Goal: Information Seeking & Learning: Learn about a topic

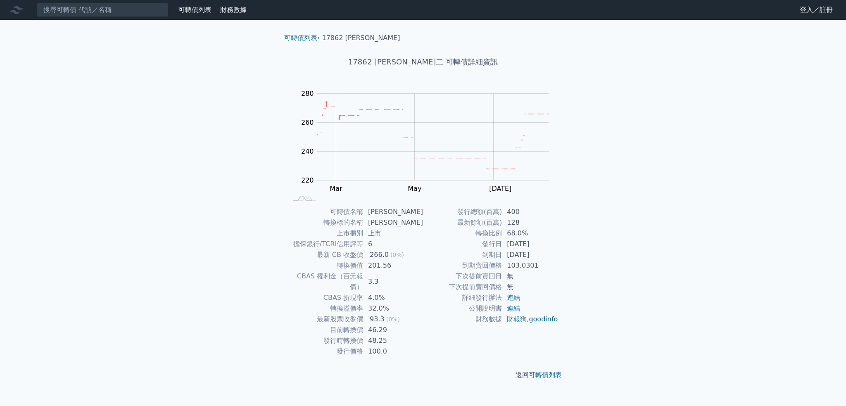
click at [514, 234] on td "68.0%" at bounding box center [530, 233] width 57 height 11
drag, startPoint x: 519, startPoint y: 224, endPoint x: 508, endPoint y: 224, distance: 11.6
click at [508, 224] on td "128" at bounding box center [530, 222] width 57 height 11
click at [529, 323] on link "goodinfo" at bounding box center [543, 319] width 29 height 8
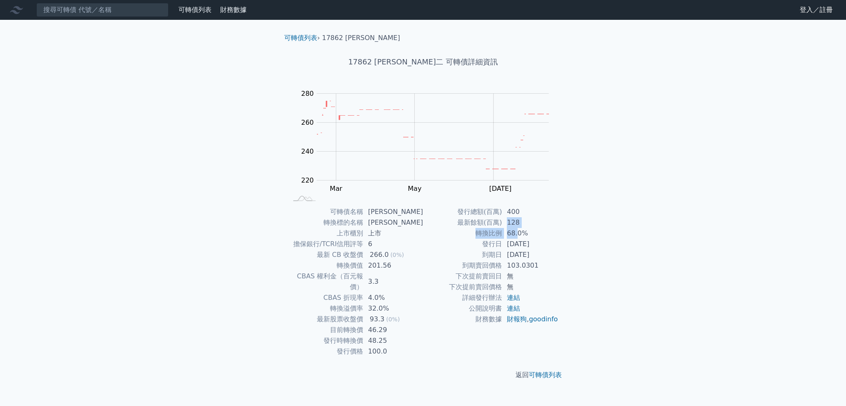
drag, startPoint x: 507, startPoint y: 218, endPoint x: 516, endPoint y: 235, distance: 18.9
click at [516, 235] on tbody "發行總額(百萬) 400 最新餘額(百萬) 128 轉換比例 68.0% 發行日 [DATE] 到期日 [DATE] 到期賣回價格 103.0301 下次提前…" at bounding box center [491, 266] width 136 height 118
click at [516, 235] on td "68.0%" at bounding box center [530, 233] width 57 height 11
click at [517, 233] on td "68.0%" at bounding box center [530, 233] width 57 height 11
drag, startPoint x: 510, startPoint y: 233, endPoint x: 515, endPoint y: 233, distance: 5.8
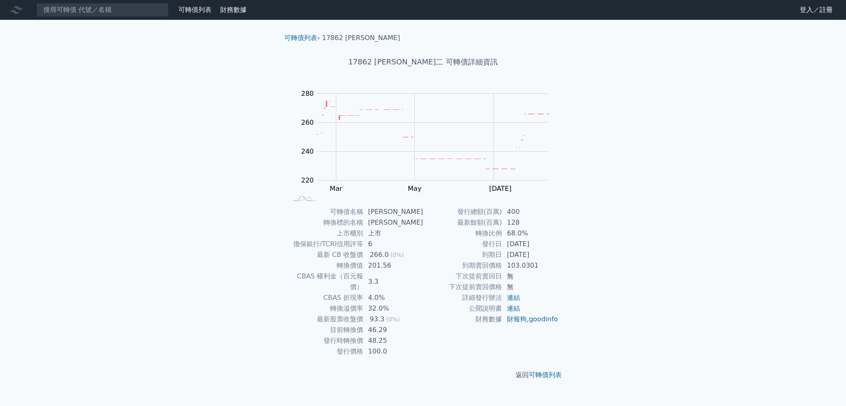
click at [515, 233] on td "68.0%" at bounding box center [530, 233] width 57 height 11
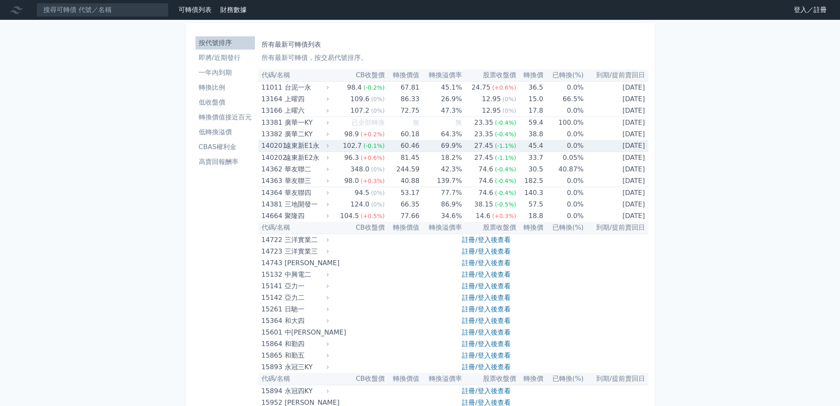
scroll to position [291, 0]
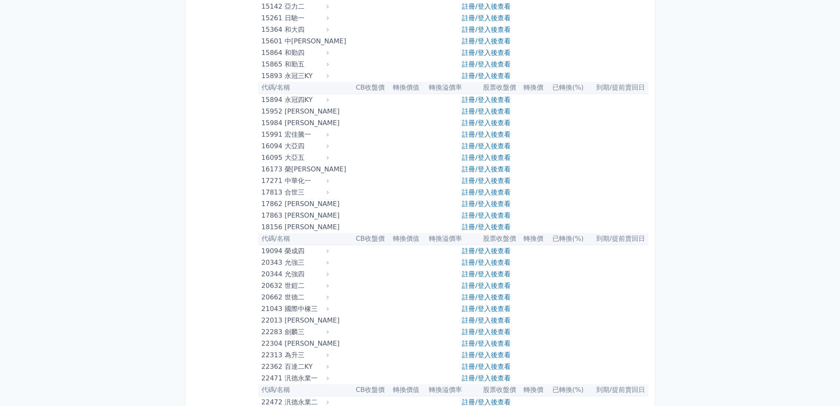
click at [298, 203] on div "[PERSON_NAME]" at bounding box center [306, 204] width 42 height 12
click at [483, 202] on link "註冊/登入後查看" at bounding box center [486, 204] width 48 height 8
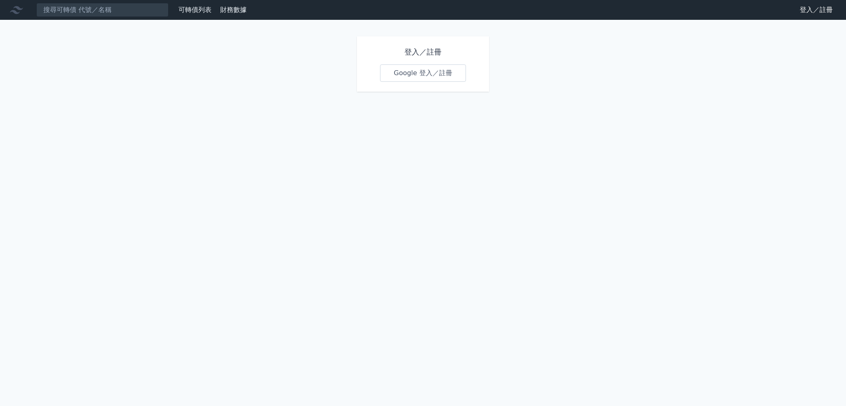
click at [440, 70] on link "Google 登入／註冊" at bounding box center [423, 72] width 86 height 17
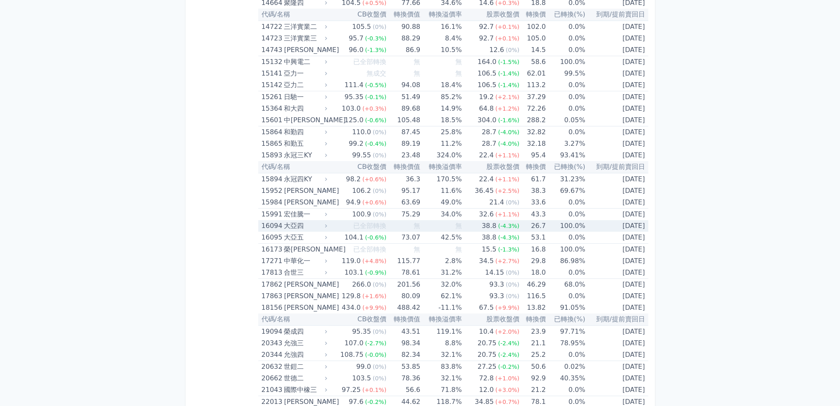
scroll to position [211, 0]
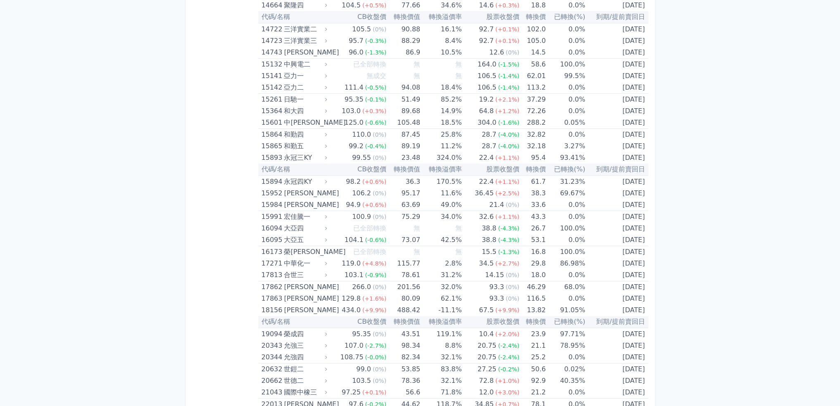
drag, startPoint x: 605, startPoint y: 284, endPoint x: 647, endPoint y: 284, distance: 42.1
click at [647, 284] on td "[DATE]" at bounding box center [616, 287] width 63 height 12
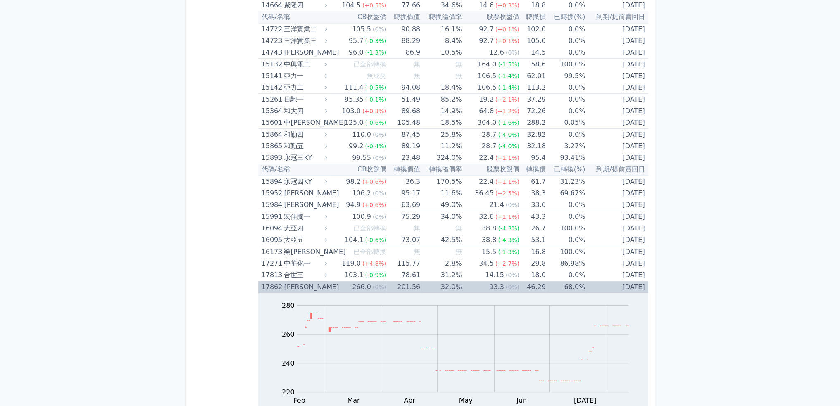
click at [640, 290] on td "[DATE]" at bounding box center [616, 287] width 63 height 12
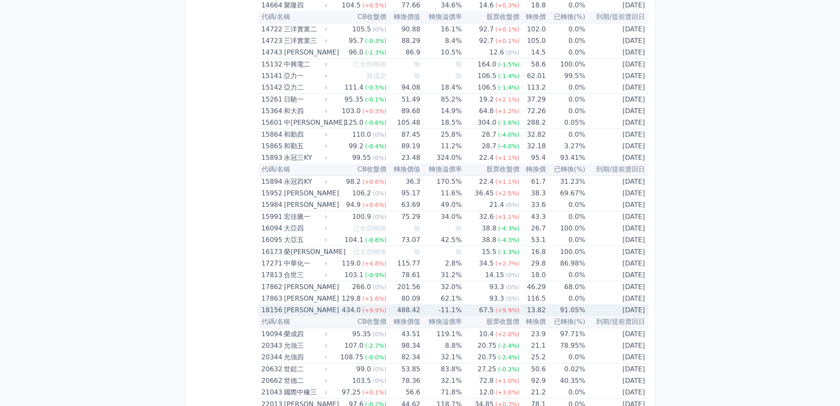
click at [356, 313] on div "434.0" at bounding box center [351, 311] width 22 height 12
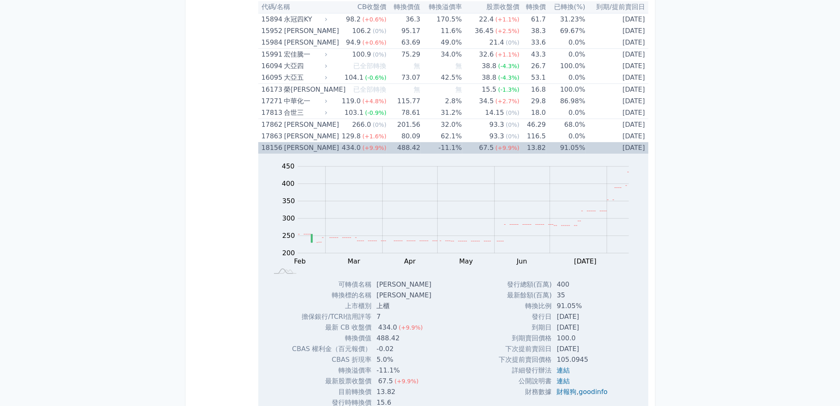
scroll to position [417, 0]
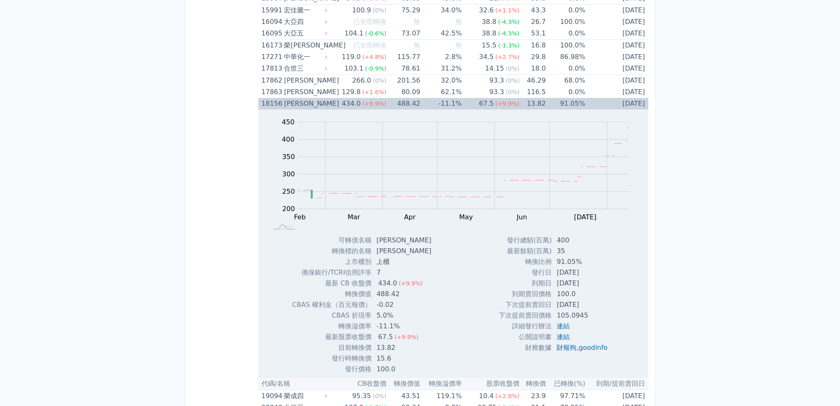
click at [340, 105] on td "434.0 (+9.9%)" at bounding box center [357, 104] width 57 height 12
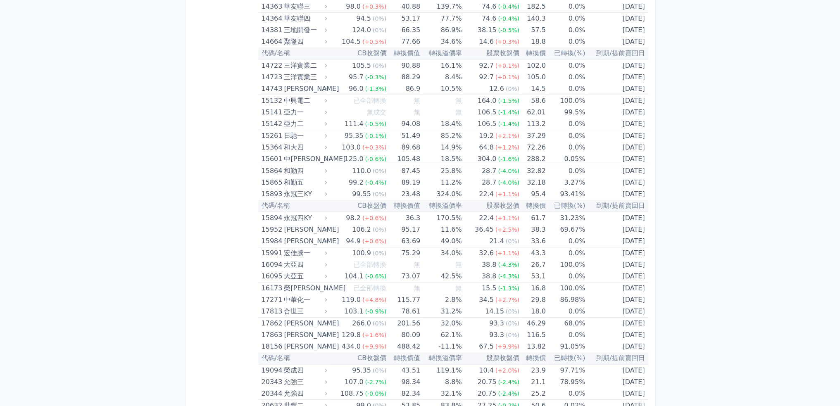
scroll to position [0, 0]
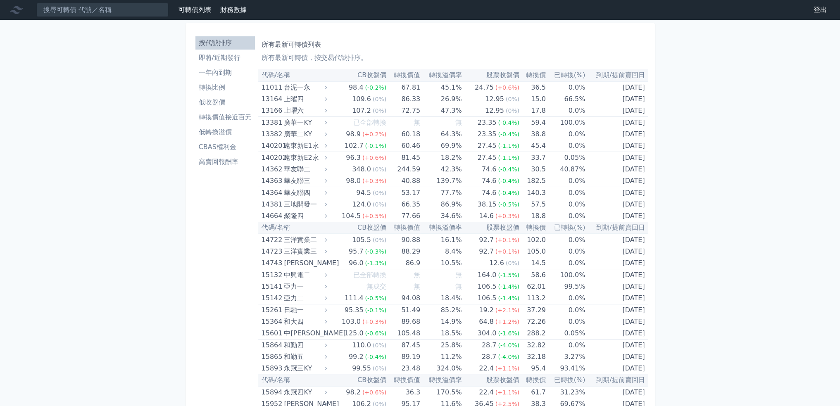
click at [511, 56] on p "所有最新可轉債，按交易代號排序。" at bounding box center [453, 58] width 383 height 10
click at [618, 79] on th "到期/提前賣回日" at bounding box center [616, 75] width 63 height 12
click at [221, 65] on ul "按代號排序 即將/近期發行 一年內到期 轉換比例 低收盤價 轉換價值接近百元 低轉換溢價 CBAS權利金 高賣回報酬率" at bounding box center [225, 102] width 60 height 132
click at [222, 69] on li "一年內到期" at bounding box center [225, 73] width 60 height 10
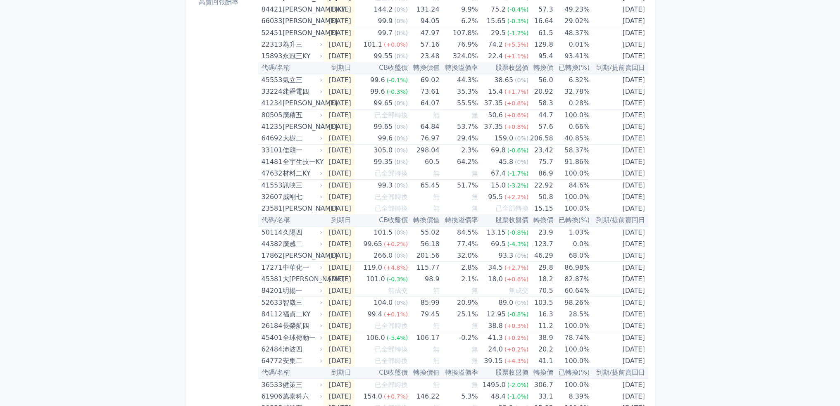
scroll to position [165, 0]
